Goal: Find specific page/section: Find specific page/section

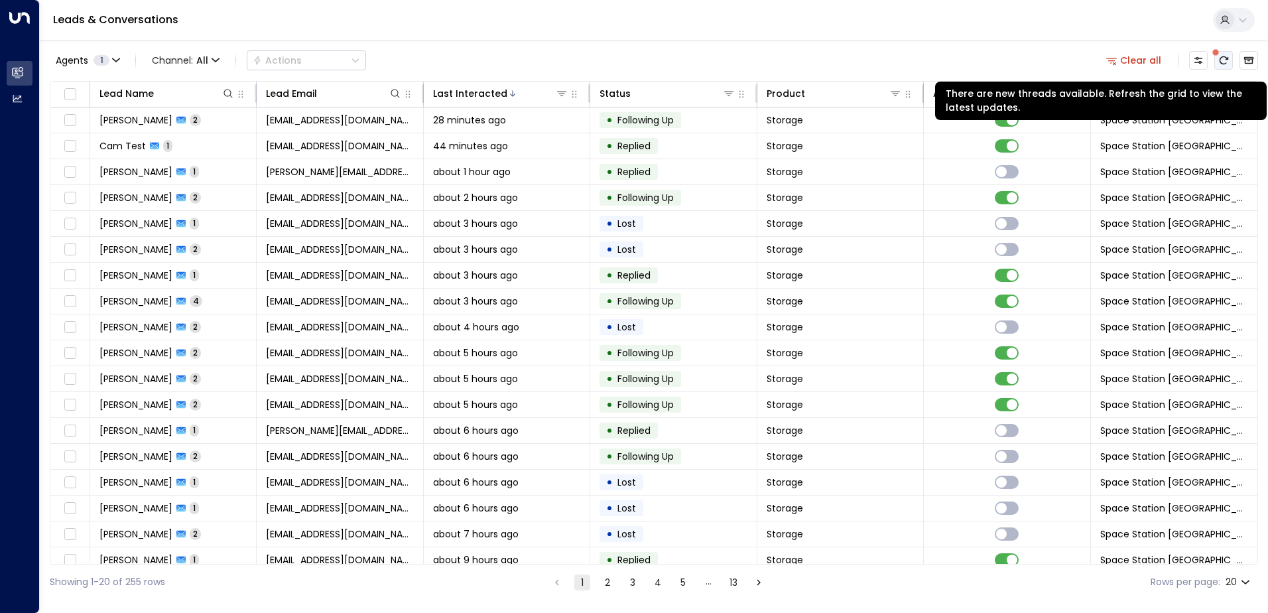
click at [1225, 58] on icon "There are new threads available. Refresh the grid to view the latest updates." at bounding box center [1224, 60] width 11 height 11
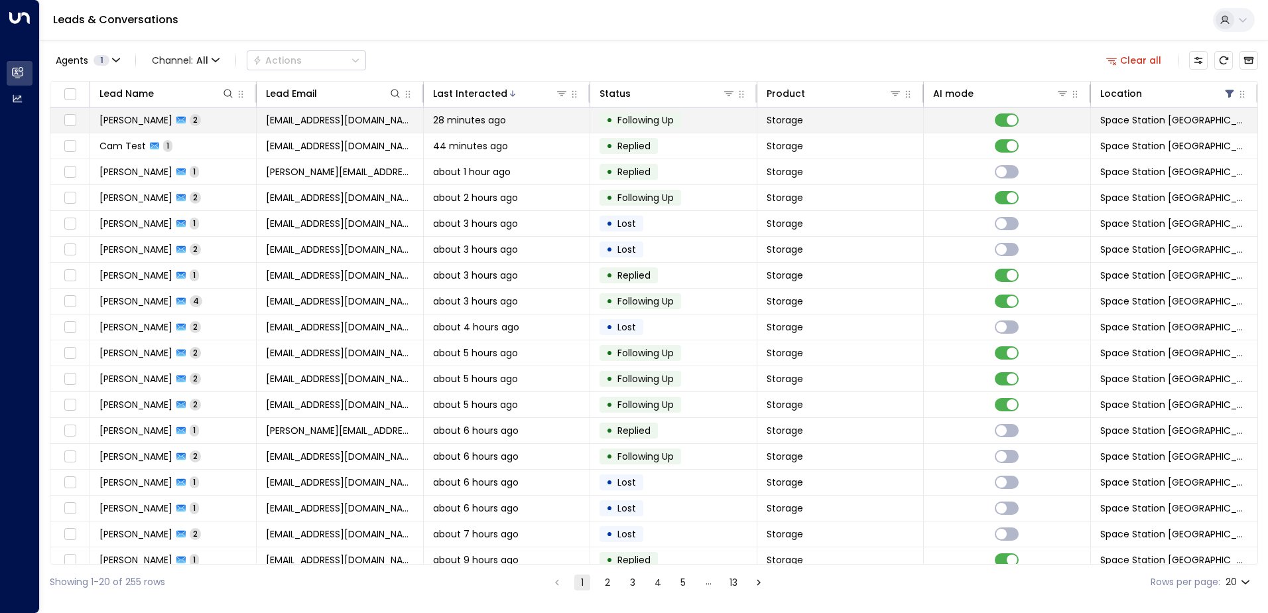
click at [356, 131] on td "[EMAIL_ADDRESS][DOMAIN_NAME]" at bounding box center [340, 119] width 167 height 25
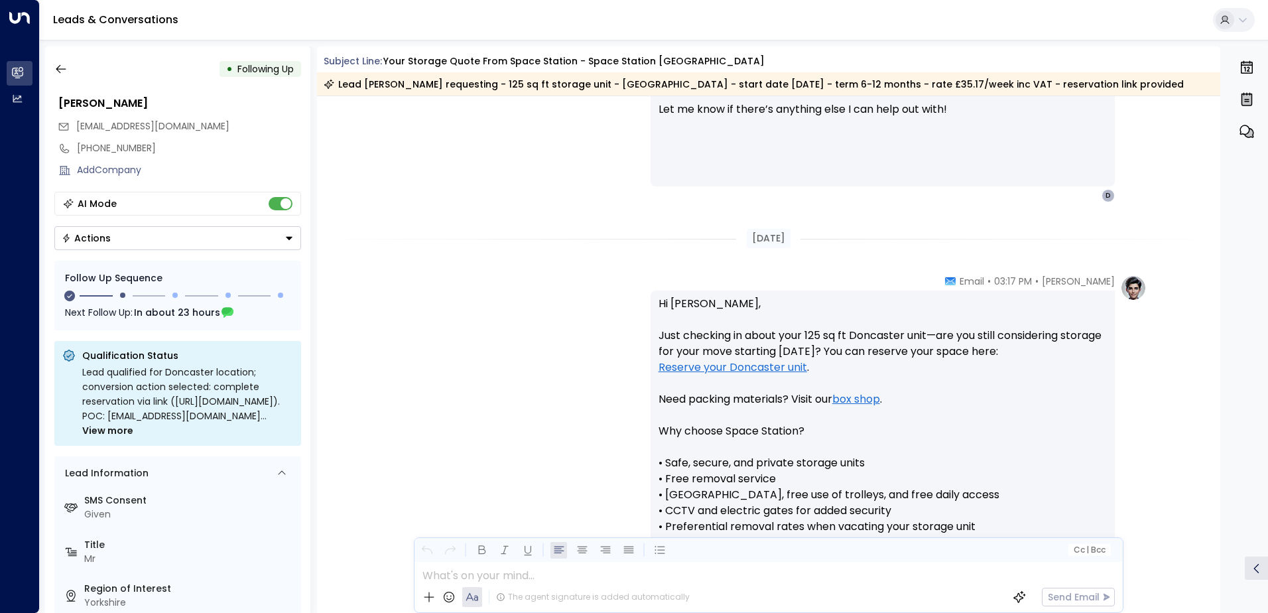
scroll to position [811, 0]
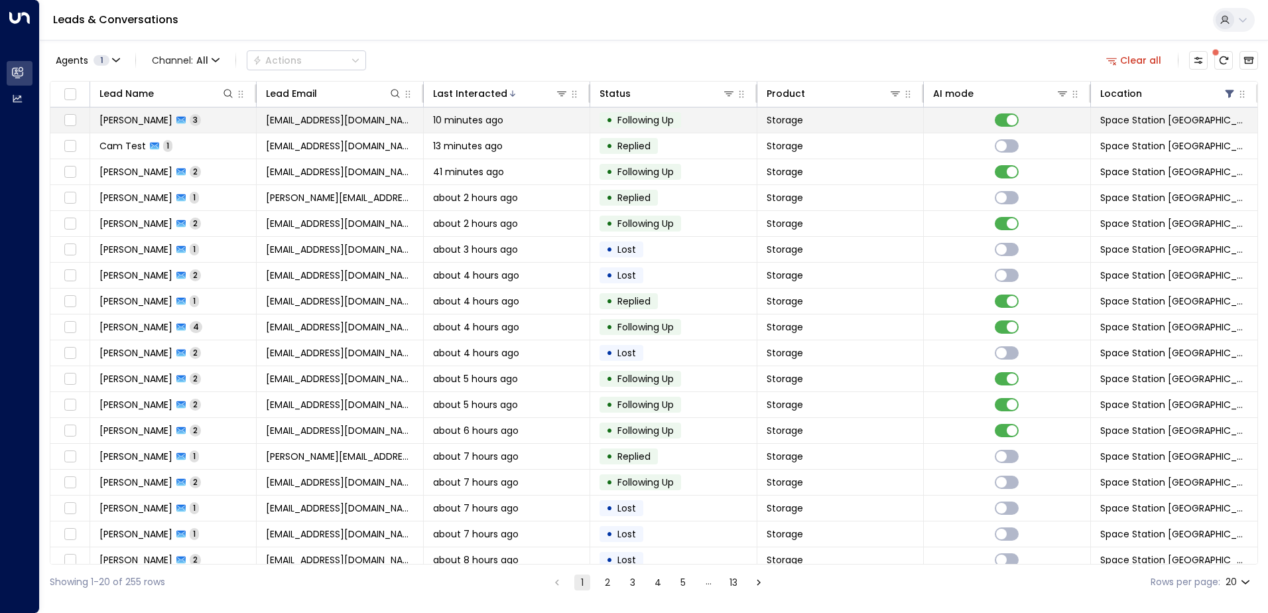
click at [666, 113] on span "Following Up" at bounding box center [646, 119] width 56 height 13
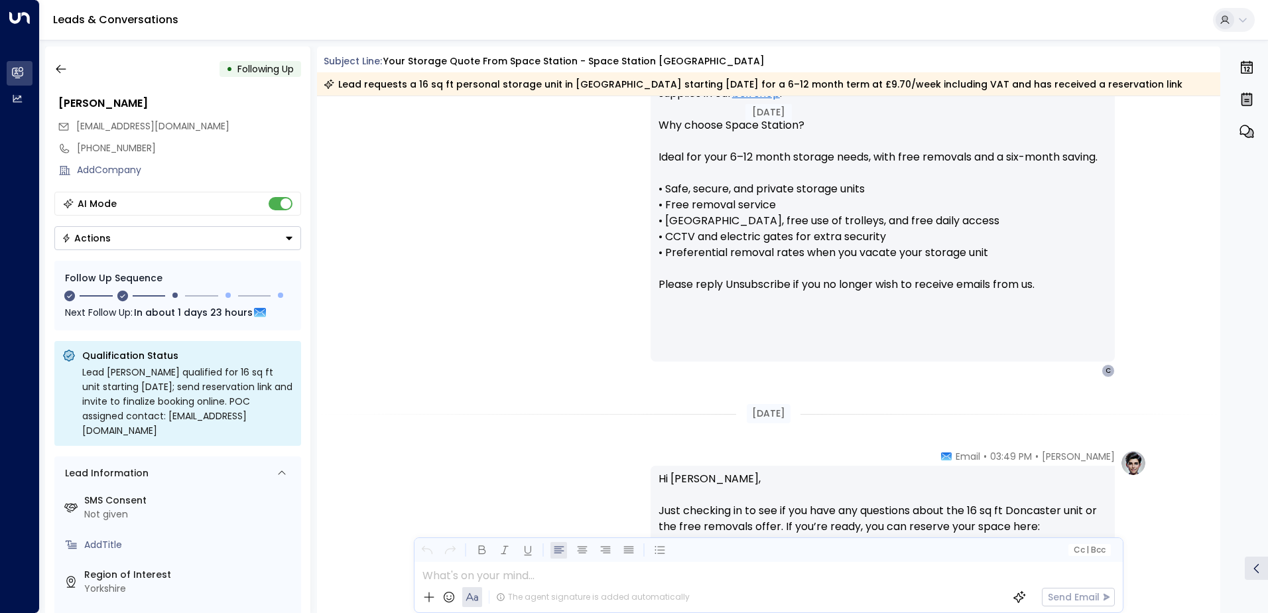
scroll to position [1027, 0]
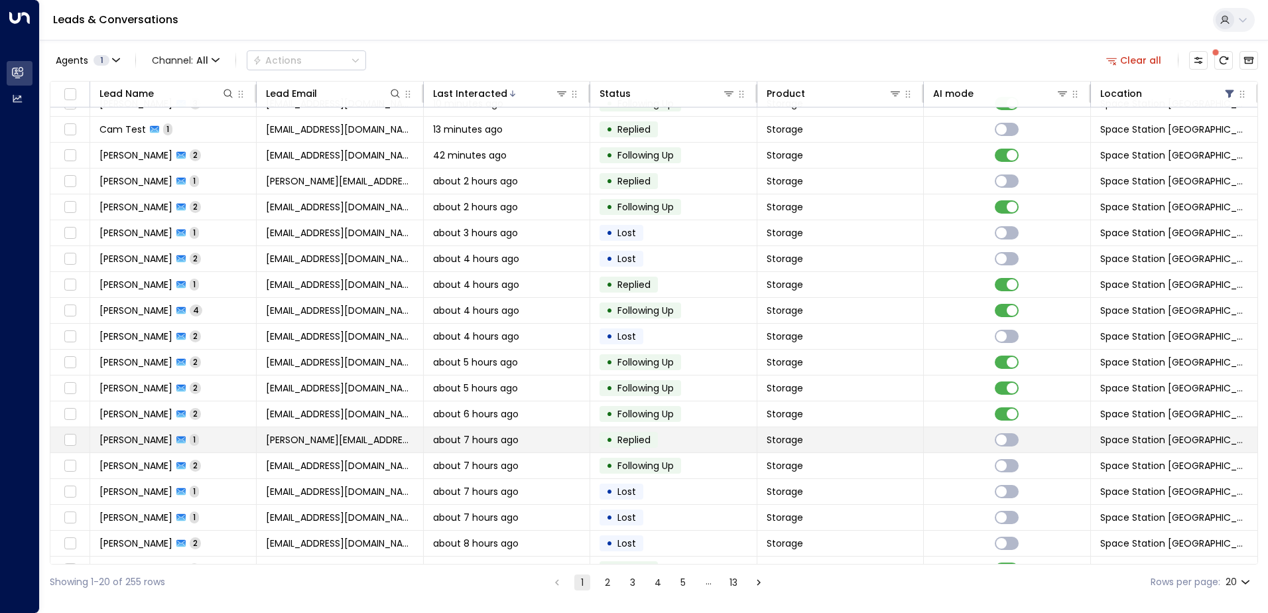
scroll to position [65, 0]
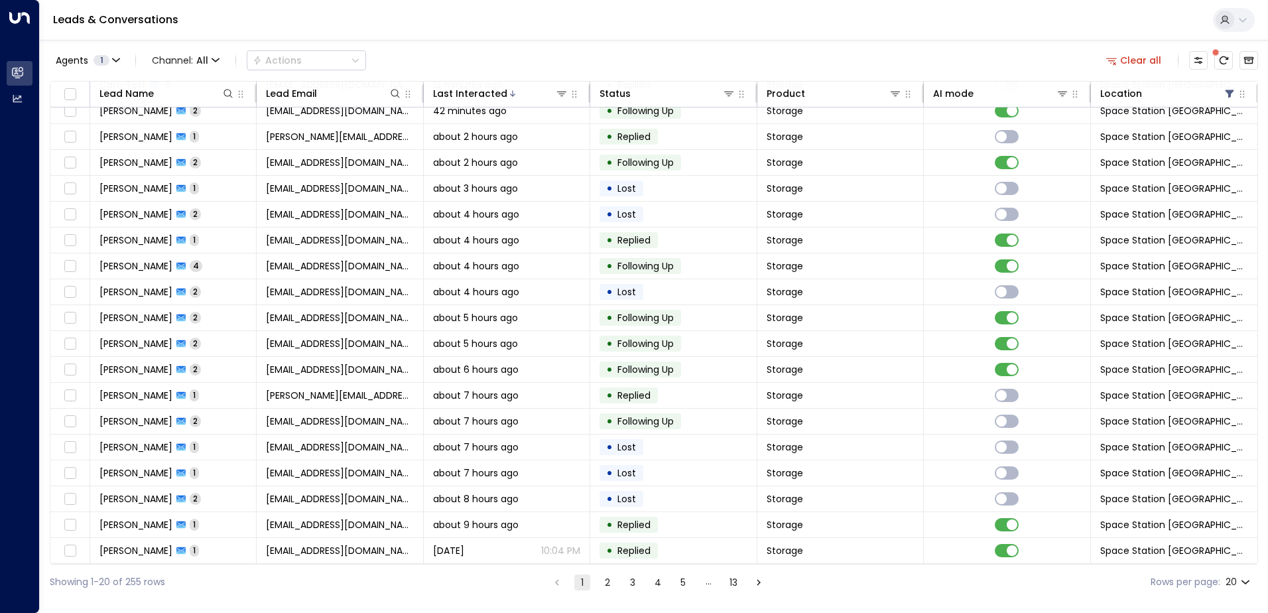
click at [610, 585] on button "2" at bounding box center [608, 583] width 16 height 16
